Goal: Task Accomplishment & Management: Manage account settings

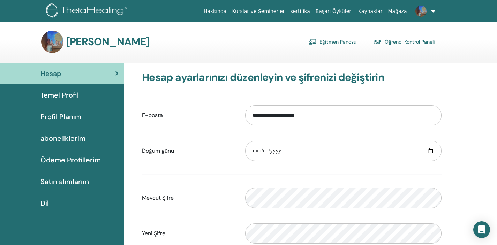
click at [62, 43] on img at bounding box center [52, 42] width 22 height 22
click at [88, 41] on h3 "[PERSON_NAME]" at bounding box center [107, 42] width 83 height 13
click at [67, 98] on span "Temel Profil" at bounding box center [59, 95] width 38 height 10
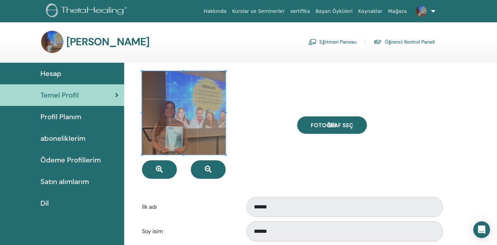
click at [189, 119] on span at bounding box center [184, 113] width 84 height 84
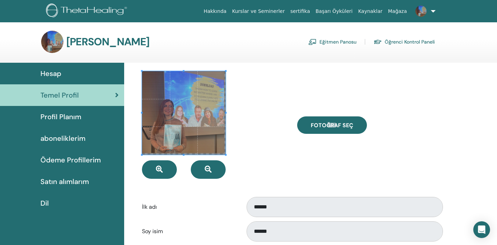
click at [187, 117] on span at bounding box center [184, 113] width 84 height 84
click at [265, 104] on div at bounding box center [214, 125] width 155 height 108
click at [223, 113] on span at bounding box center [184, 113] width 84 height 84
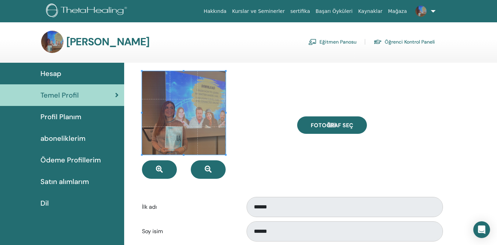
click at [185, 152] on span at bounding box center [184, 113] width 84 height 84
click at [267, 122] on div at bounding box center [214, 125] width 155 height 108
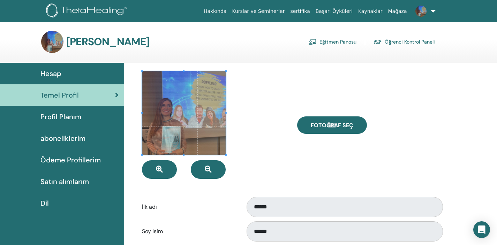
click at [276, 116] on div at bounding box center [214, 125] width 155 height 108
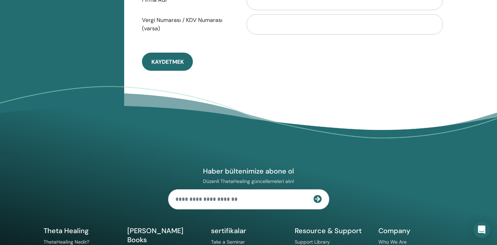
scroll to position [440, 0]
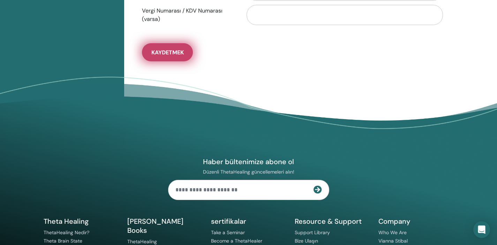
click at [168, 51] on span "Kaydetmek" at bounding box center [167, 52] width 32 height 7
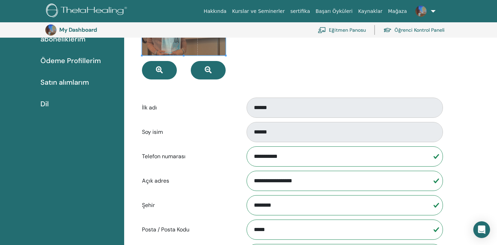
scroll to position [0, 0]
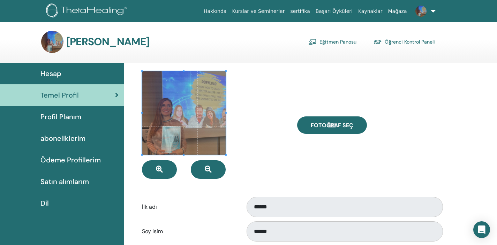
click at [351, 42] on link "Eğitmen Panosu" at bounding box center [332, 41] width 48 height 11
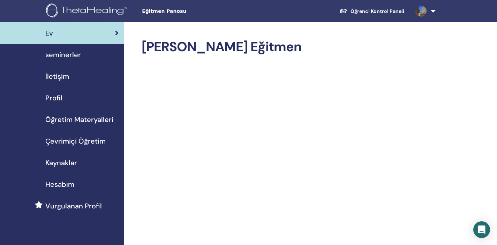
click at [395, 7] on link "Öğrenci Kontrol Paneli" at bounding box center [372, 11] width 76 height 13
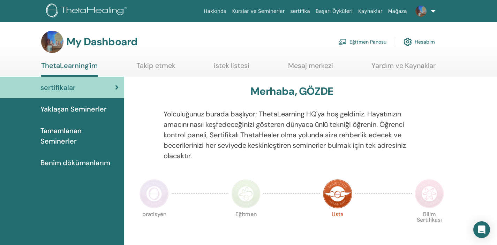
click at [383, 40] on link "Eğitmen Panosu" at bounding box center [362, 41] width 48 height 15
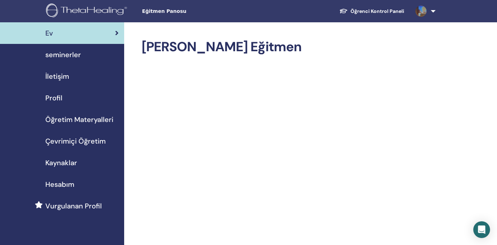
click at [74, 55] on span "seminerler" at bounding box center [63, 54] width 36 height 10
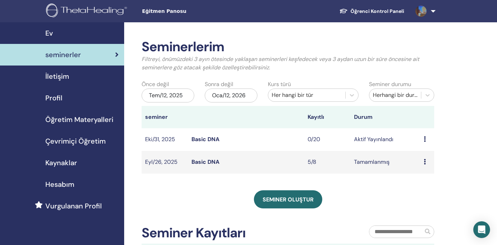
click at [425, 160] on icon at bounding box center [424, 162] width 2 height 6
click at [425, 176] on link "katılımcılar" at bounding box center [424, 176] width 28 height 7
